Goal: Find specific page/section

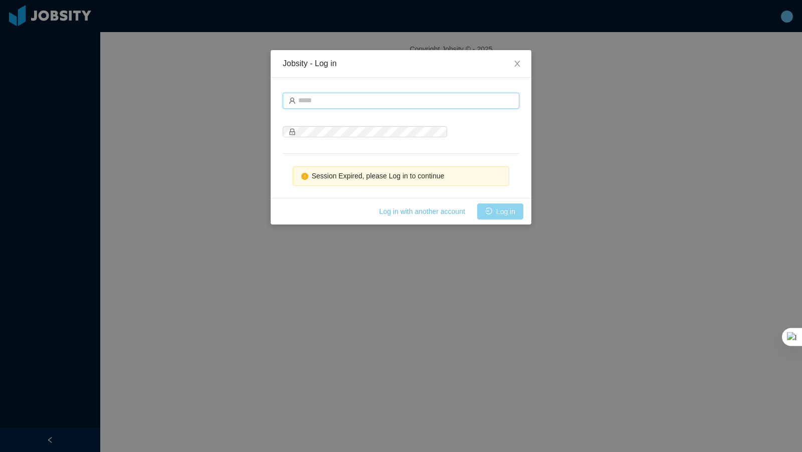
type input "**********"
click at [499, 212] on button "Log in" at bounding box center [500, 212] width 46 height 16
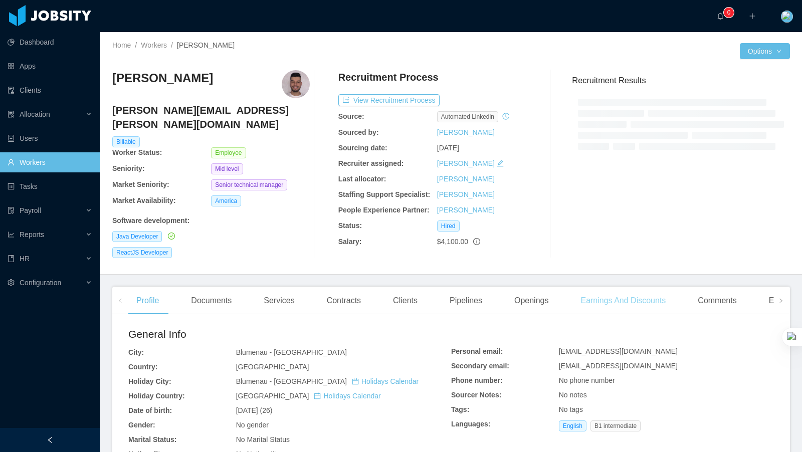
click at [616, 290] on main "Home / Workers / [PERSON_NAME] / Options [PERSON_NAME] [PERSON_NAME][EMAIL_ADDR…" at bounding box center [451, 242] width 702 height 420
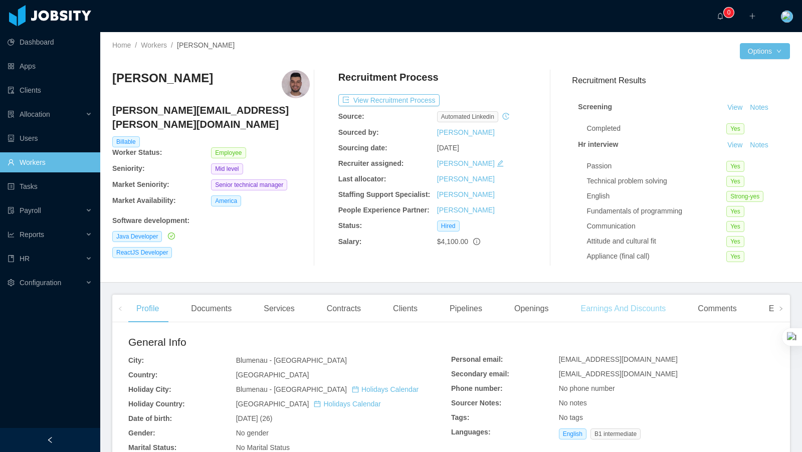
click at [616, 313] on div "Earnings And Discounts" at bounding box center [623, 309] width 101 height 28
